Goal: Task Accomplishment & Management: Use online tool/utility

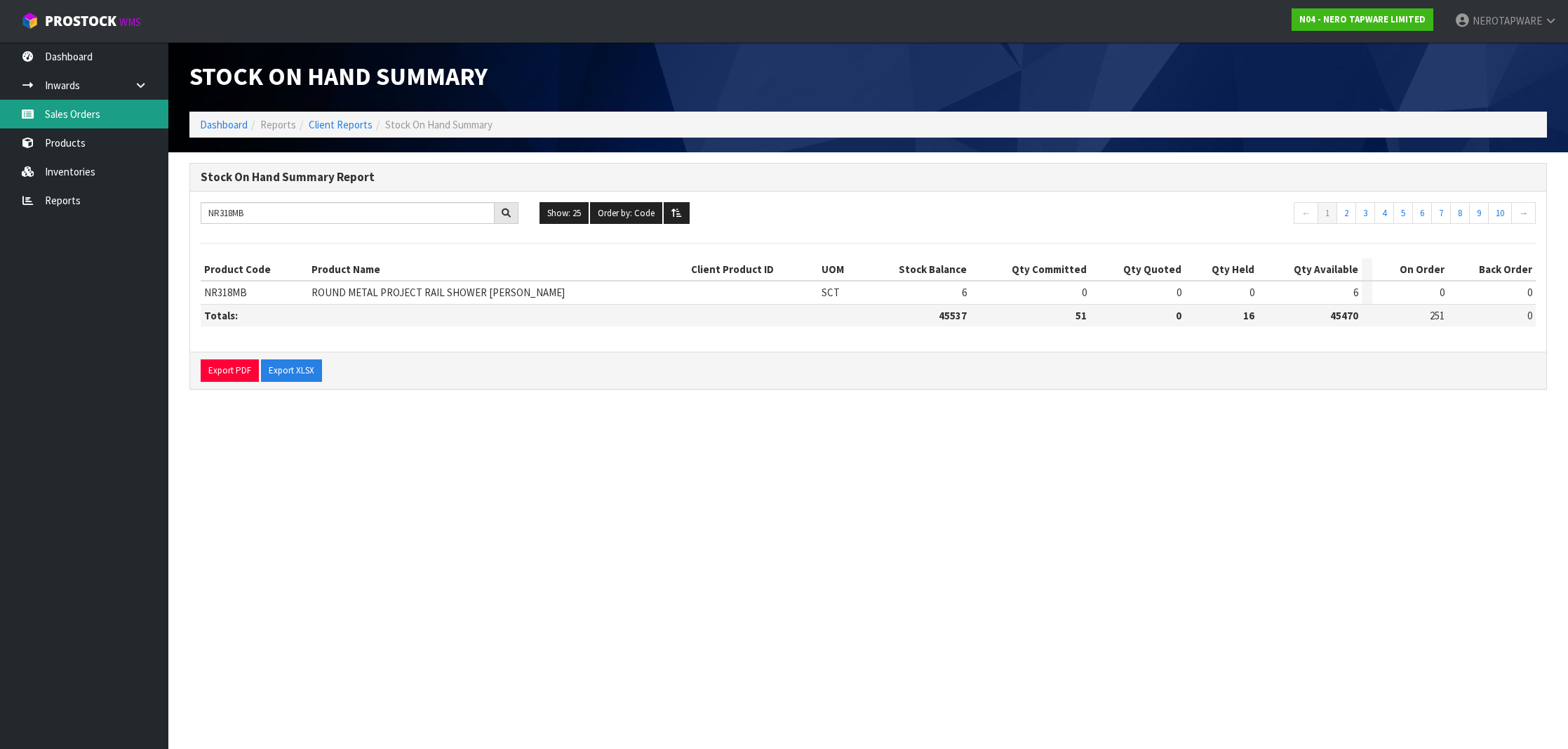
type input "NR318MB"
click at [83, 118] on link "Sales Orders" at bounding box center [84, 114] width 169 height 29
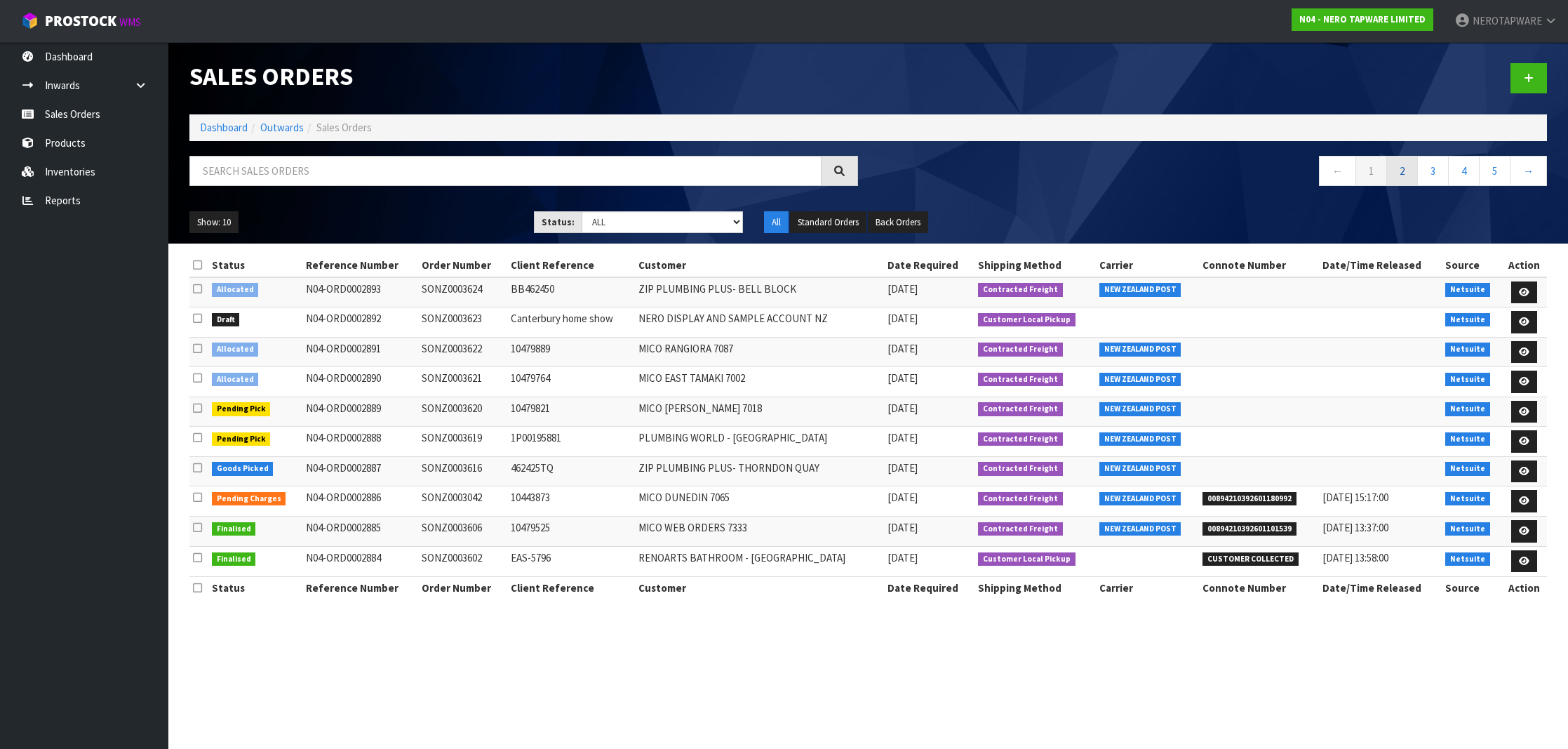
click at [1405, 180] on link "2" at bounding box center [1403, 170] width 31 height 31
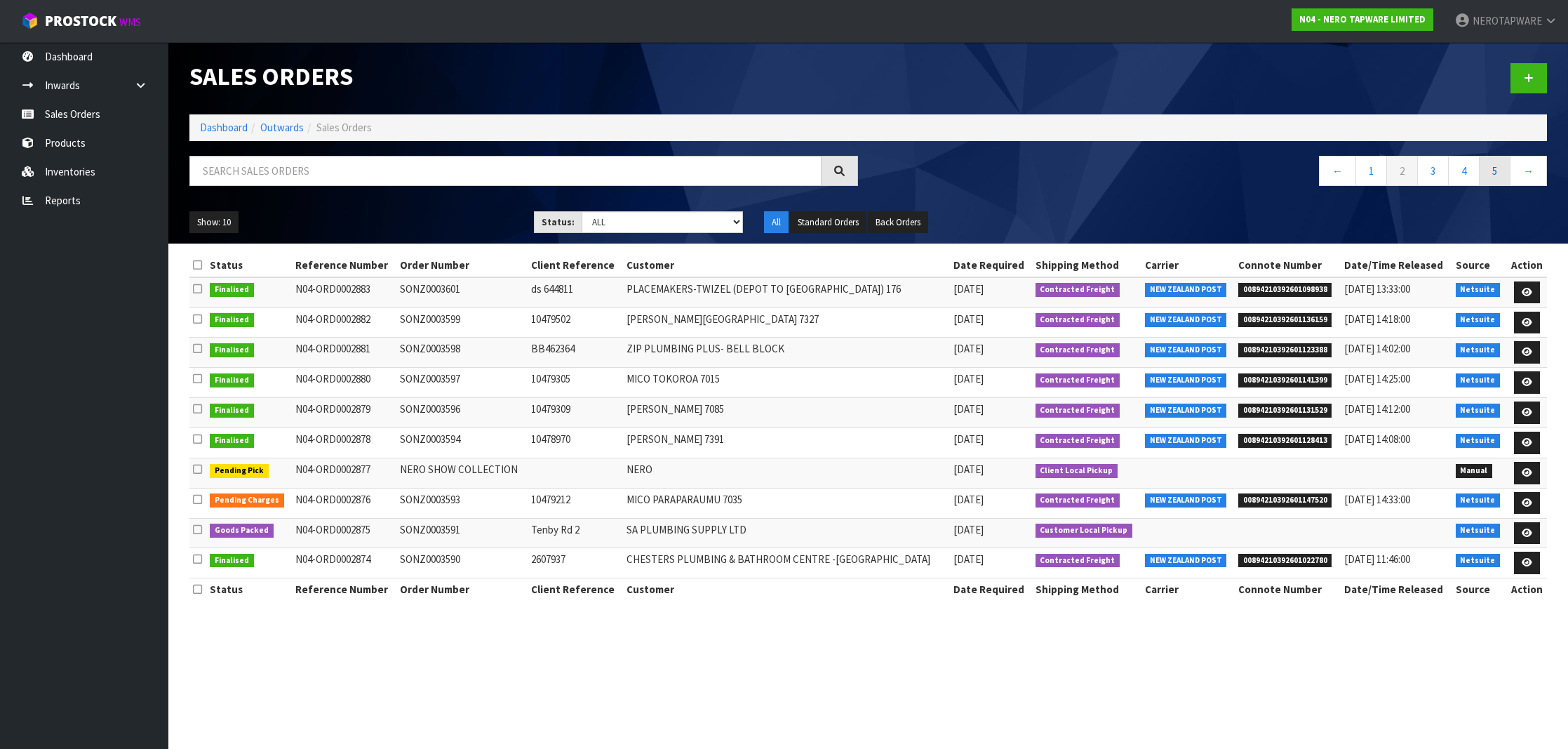
click at [1482, 180] on link "5" at bounding box center [1495, 170] width 31 height 31
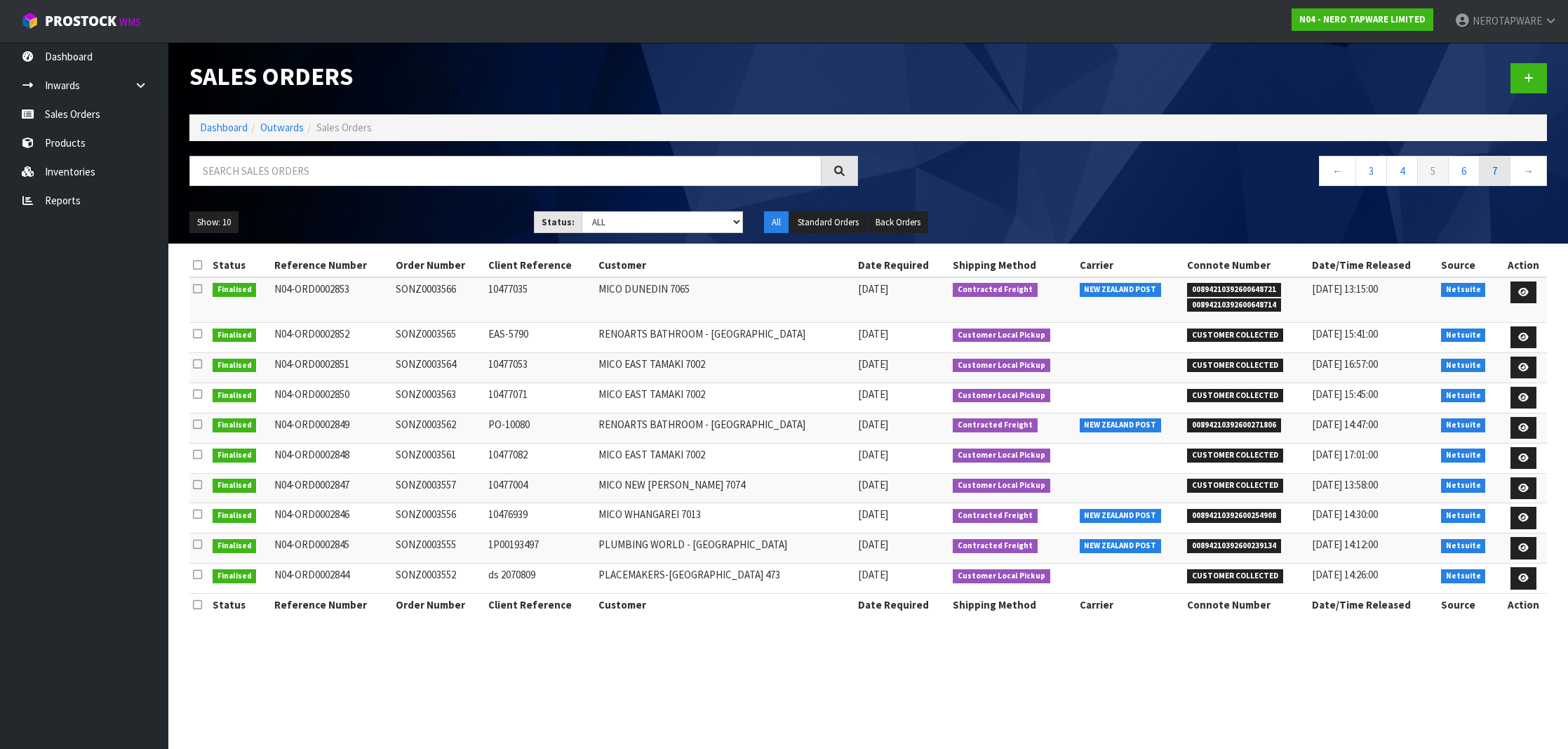
click at [1496, 180] on link "7" at bounding box center [1495, 170] width 31 height 31
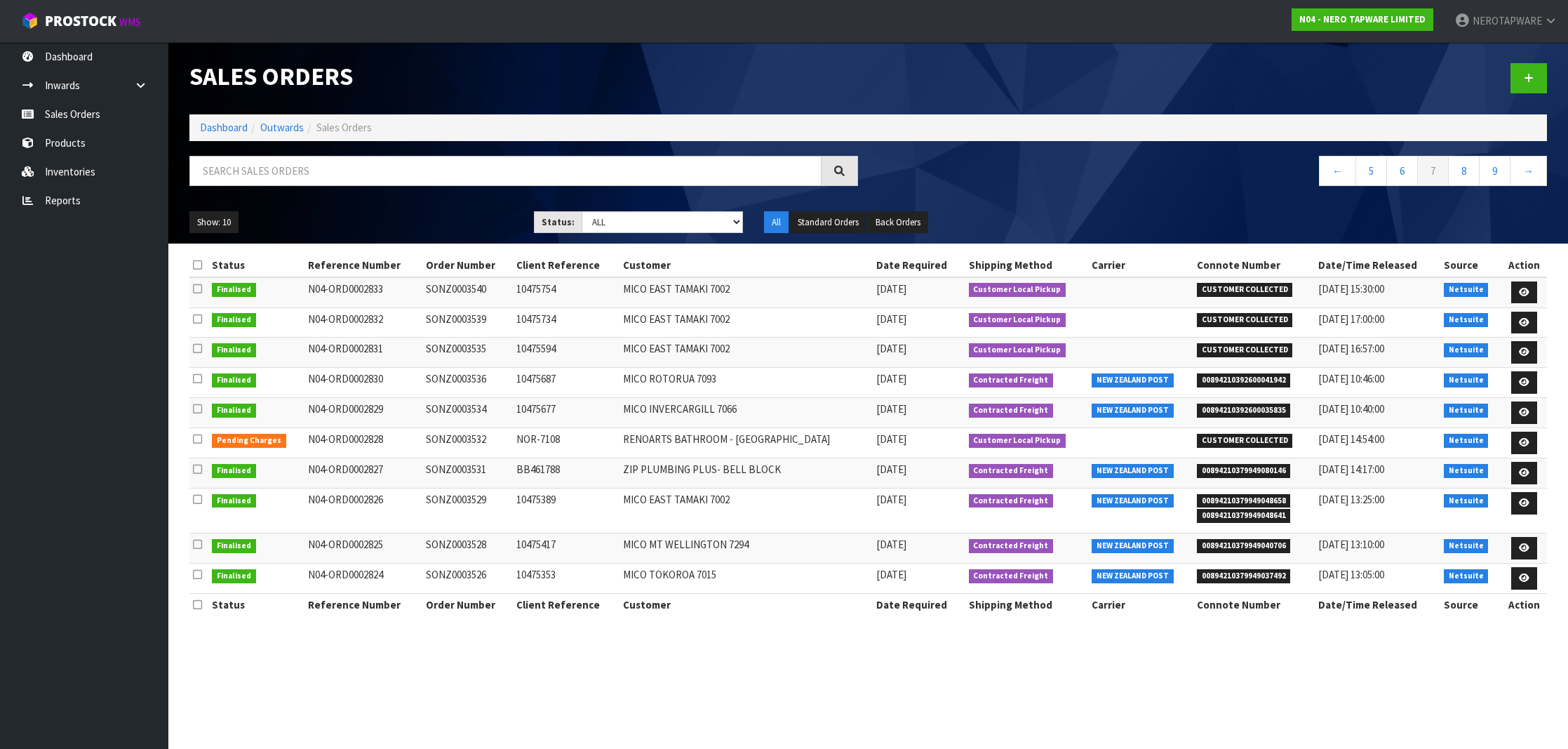
click at [463, 468] on td "SONZ0003531" at bounding box center [468, 473] width 91 height 31
copy td "SONZ0003531"
click at [1249, 470] on span "00894210379949080146" at bounding box center [1245, 471] width 94 height 14
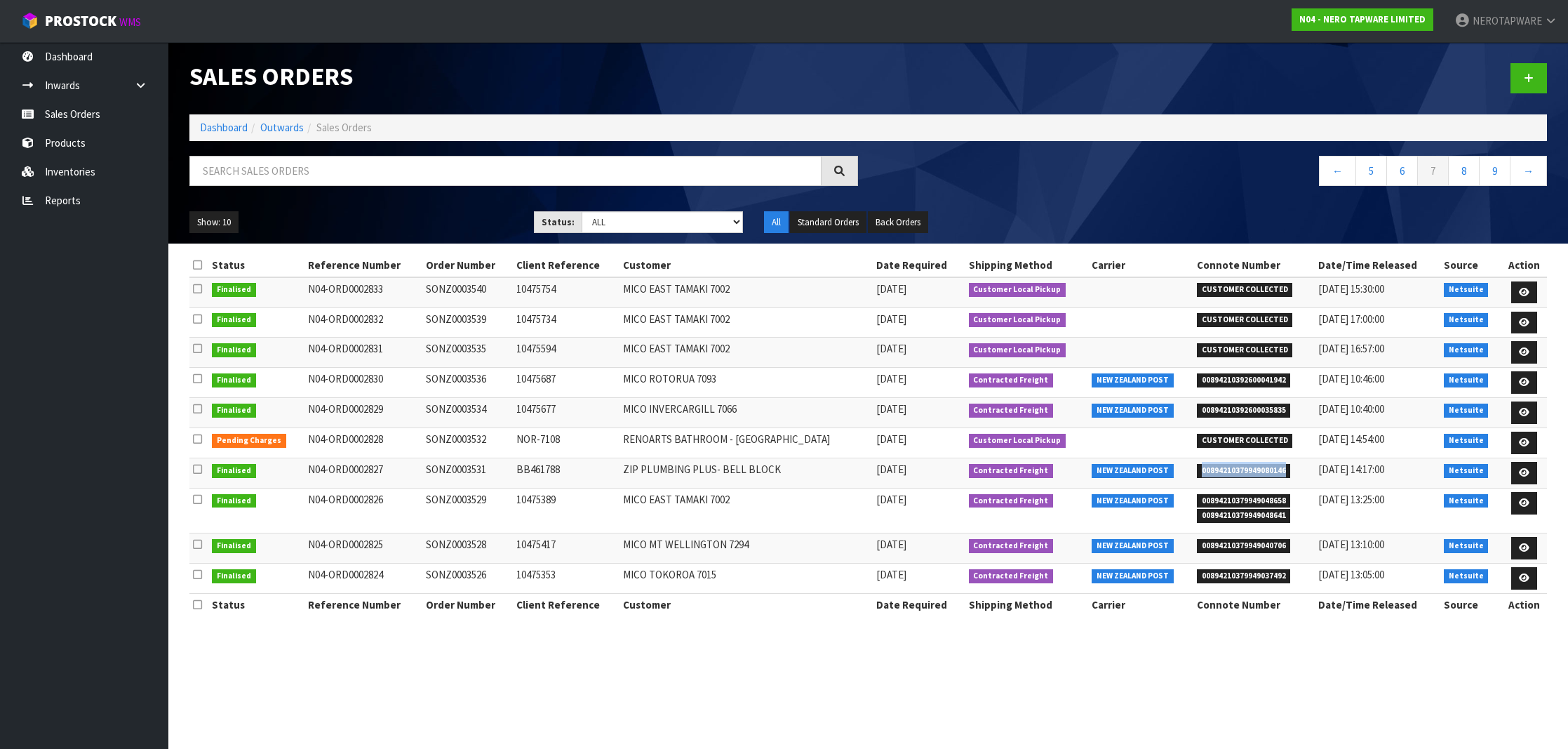
copy span "00894210379949080146"
click at [475, 468] on td "SONZ0003531" at bounding box center [468, 473] width 91 height 31
copy td "SONZ0003531"
click at [1218, 494] on span "00894210379949048658" at bounding box center [1245, 501] width 94 height 14
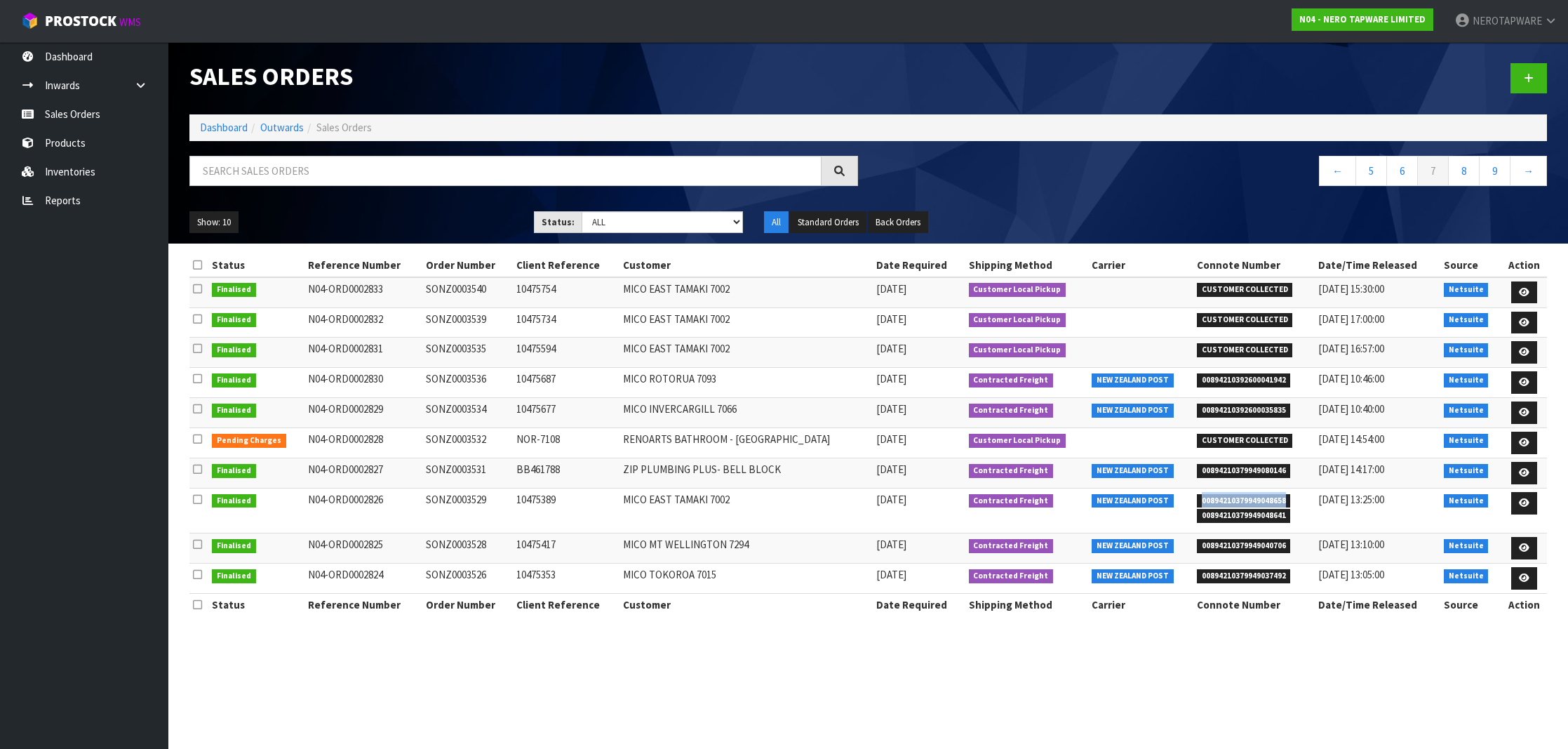
click at [1218, 494] on span "00894210379949048658" at bounding box center [1245, 501] width 94 height 14
copy span "00894210379949048658"
click at [480, 498] on td "SONZ0003529" at bounding box center [468, 510] width 91 height 45
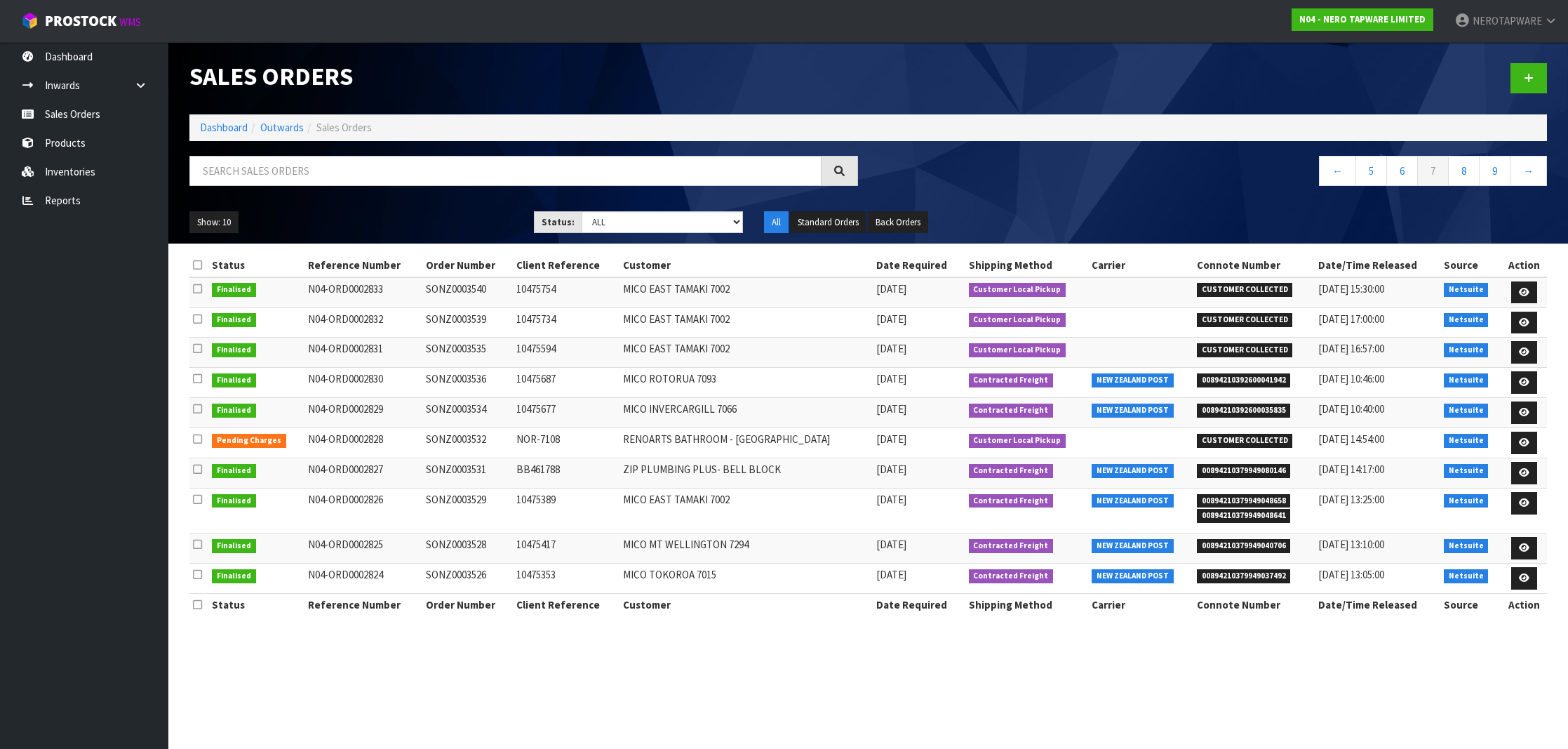
click at [480, 498] on td "SONZ0003529" at bounding box center [468, 510] width 91 height 45
copy td "SONZ0003529"
click at [1249, 543] on span "00894210379949040706" at bounding box center [1245, 546] width 94 height 14
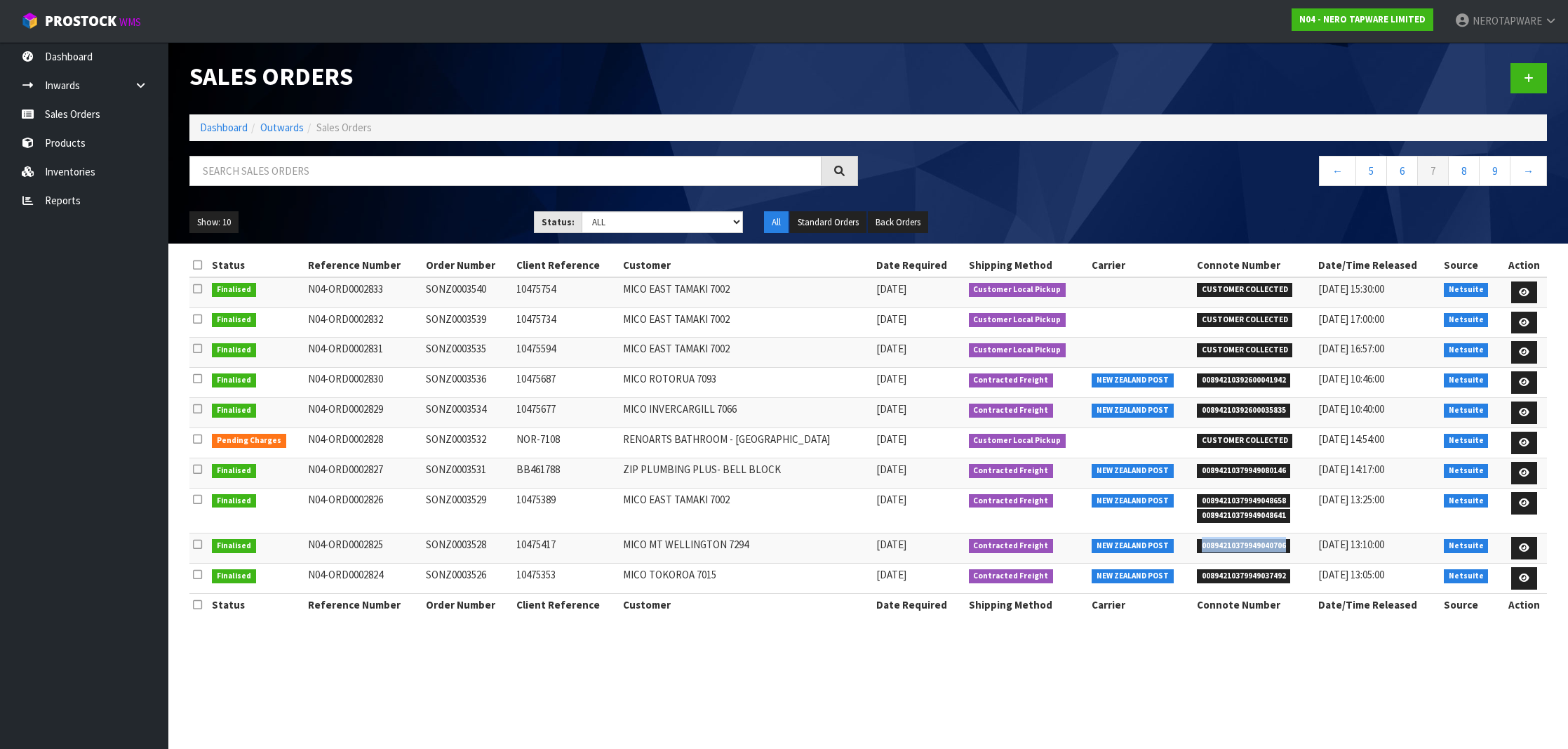
copy span "00894210379949040706"
click at [468, 539] on td "SONZ0003528" at bounding box center [468, 548] width 91 height 31
copy td "SONZ0003528"
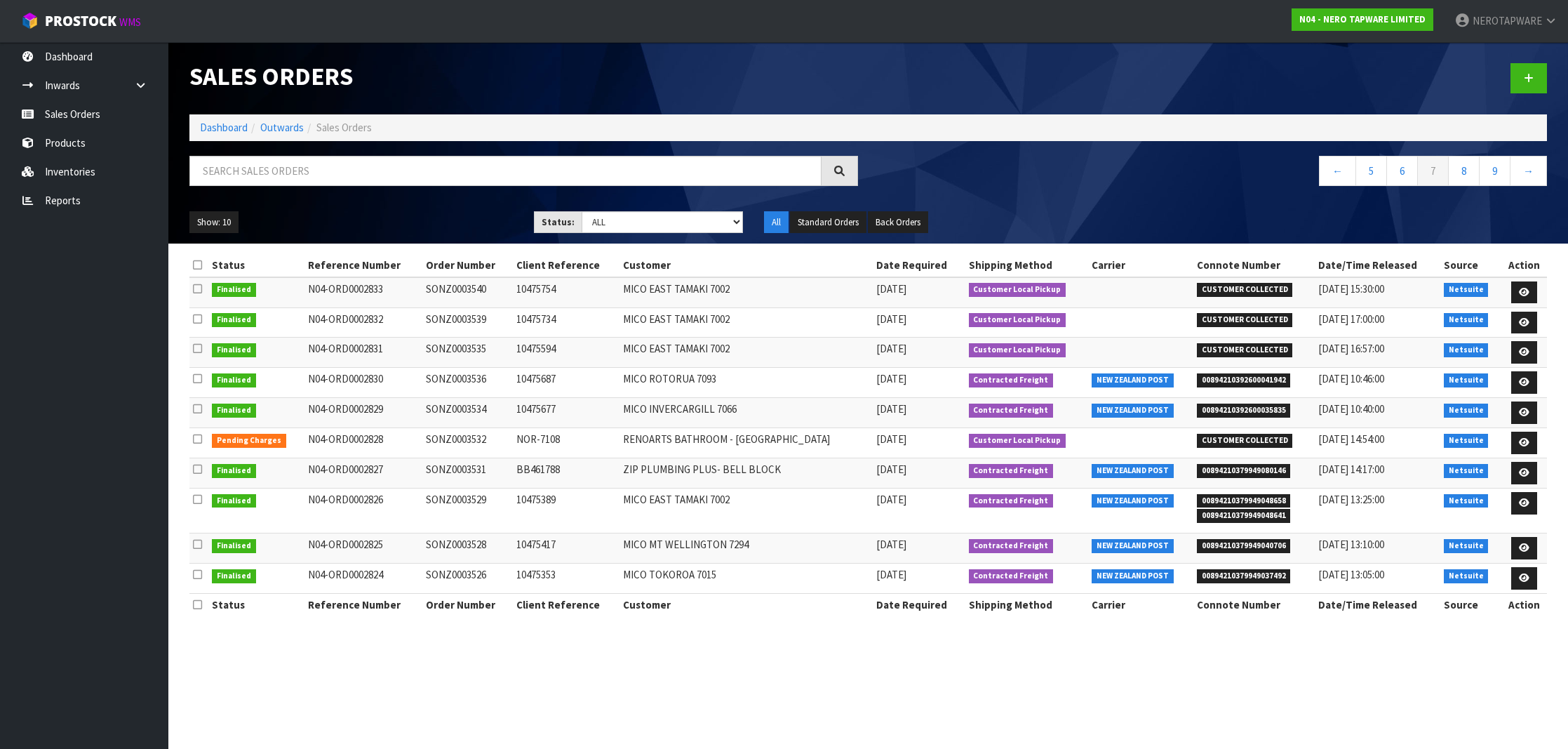
click at [1256, 571] on span "00894210379949037492" at bounding box center [1245, 576] width 94 height 14
copy span "00894210379949037492"
click at [464, 572] on td "SONZ0003526" at bounding box center [468, 579] width 91 height 31
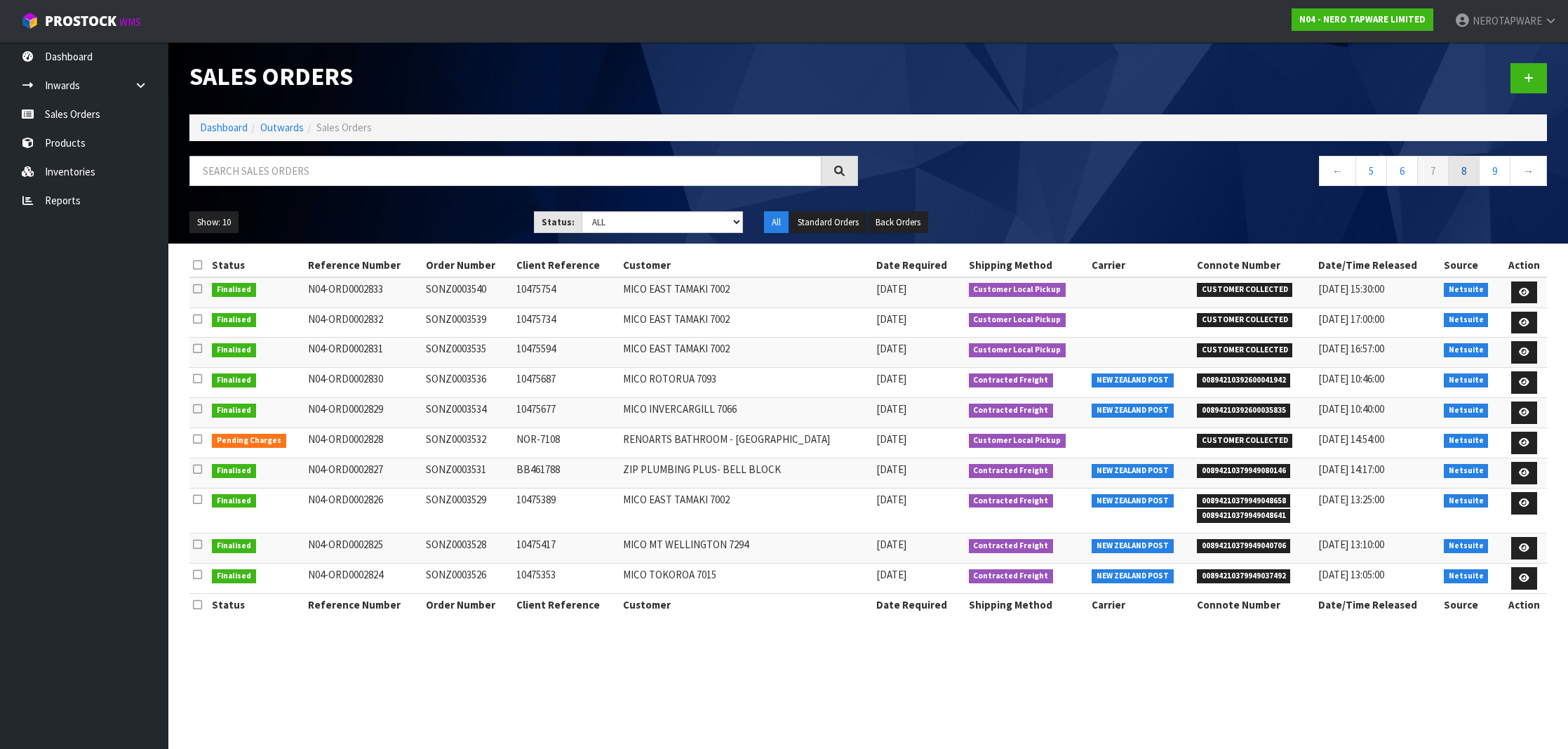
click at [1459, 172] on link "8" at bounding box center [1464, 170] width 31 height 31
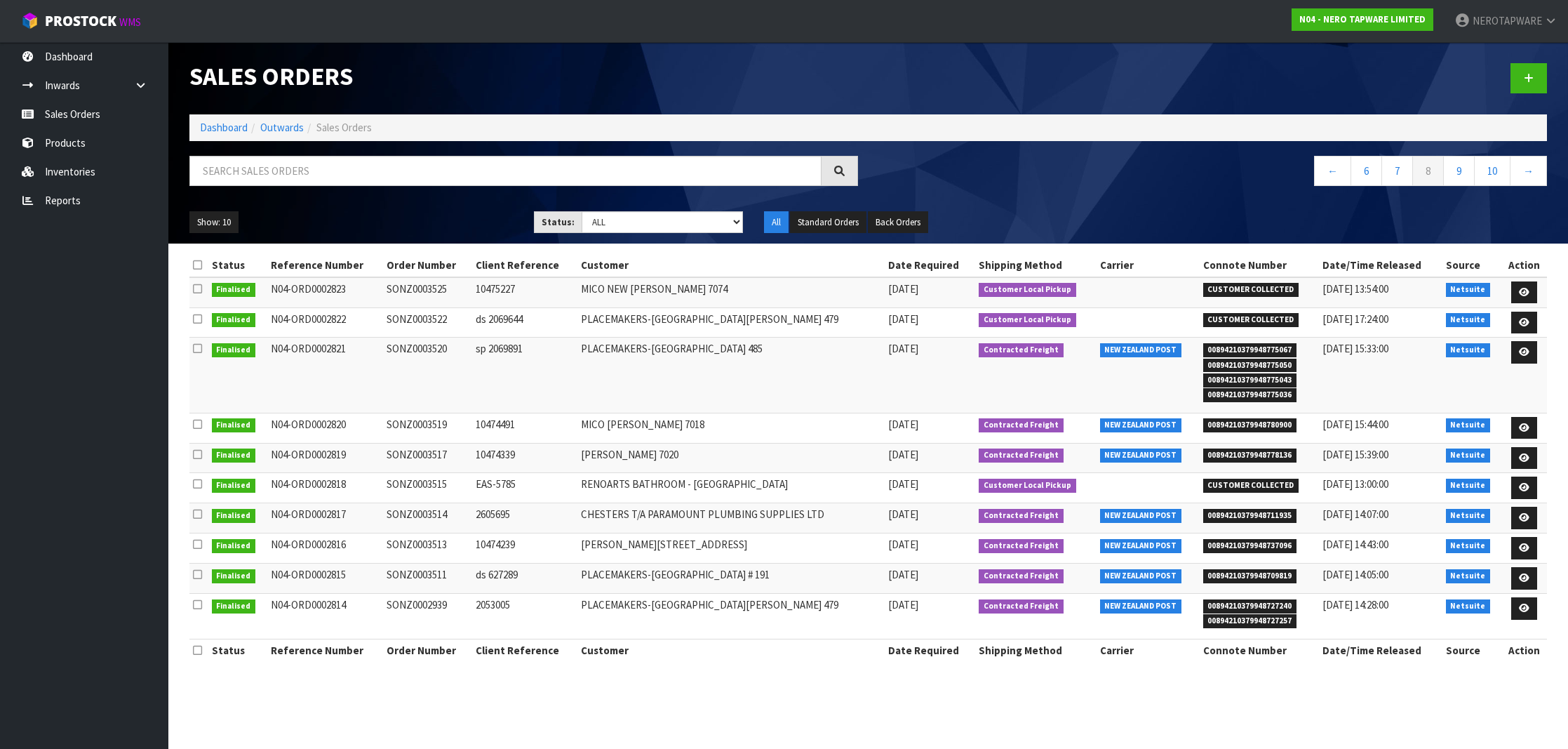
click at [1244, 347] on span "00894210379948775067" at bounding box center [1251, 350] width 94 height 14
click at [1252, 348] on span "00894210379948775067" at bounding box center [1251, 350] width 94 height 14
click at [431, 351] on td "SONZ0003520" at bounding box center [427, 375] width 89 height 75
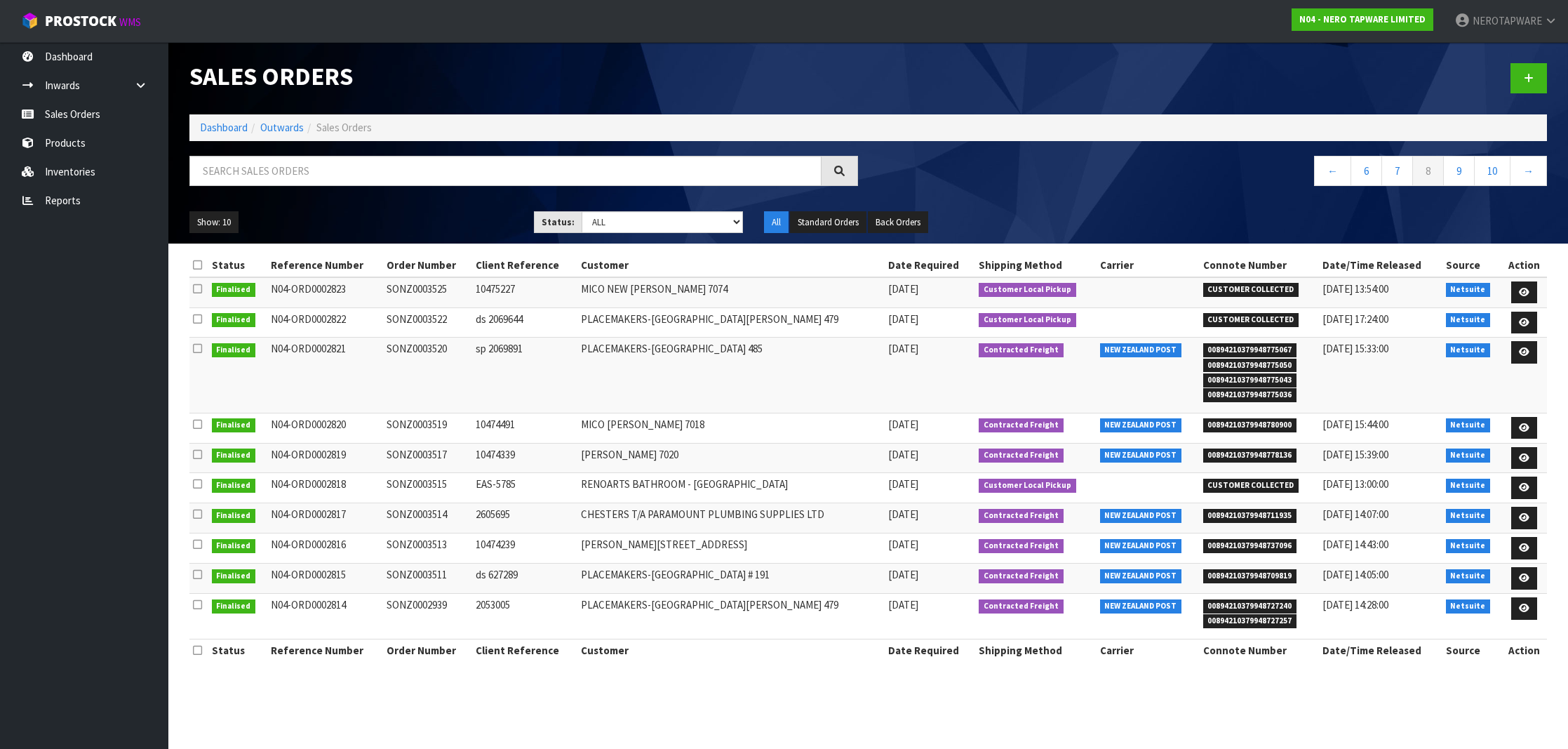
click at [431, 351] on td "SONZ0003520" at bounding box center [427, 375] width 89 height 75
click at [1232, 423] on span "00894210379948780900" at bounding box center [1251, 426] width 94 height 14
click at [432, 420] on td "SONZ0003519" at bounding box center [427, 427] width 89 height 31
